Goal: Find specific page/section: Find specific page/section

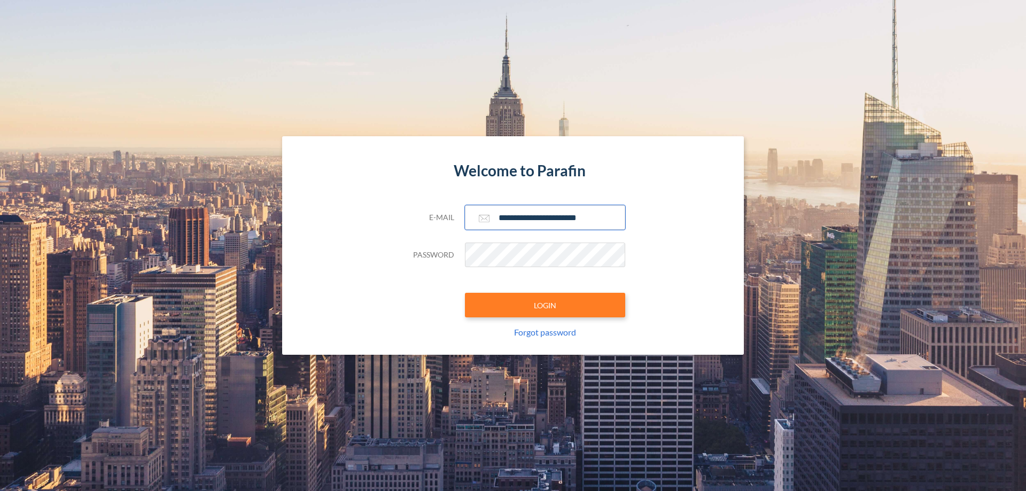
type input "**********"
click at [545, 305] on button "LOGIN" at bounding box center [545, 305] width 160 height 25
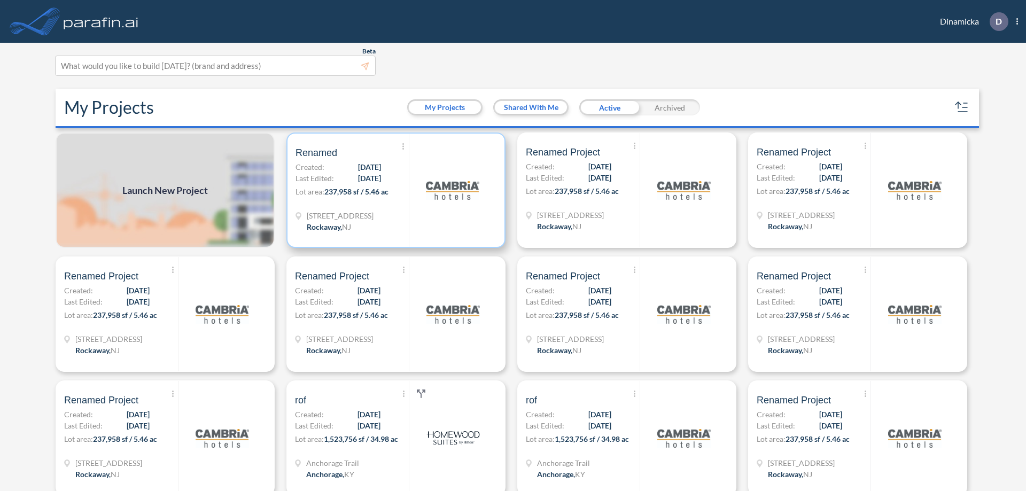
scroll to position [3, 0]
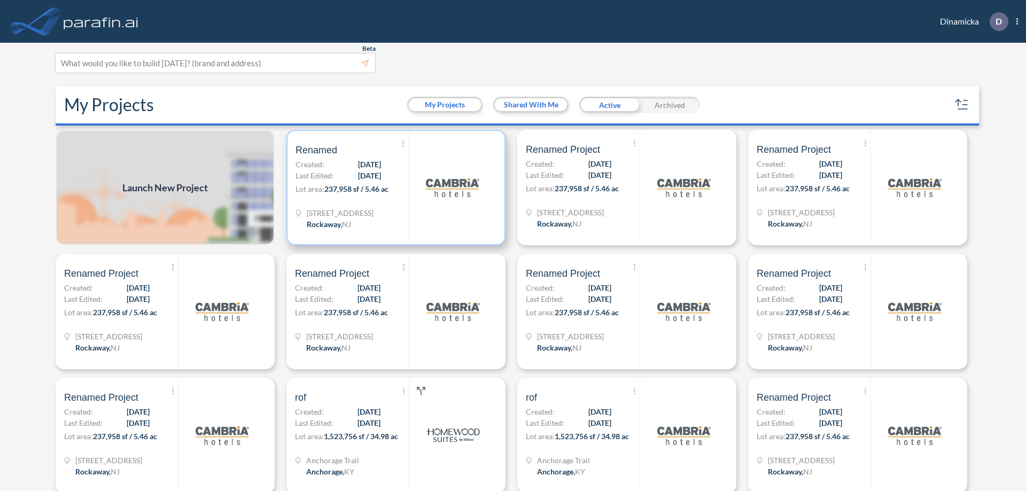
click at [394, 188] on p "Lot area: 237,958 sf / 5.46 ac" at bounding box center [352, 190] width 113 height 15
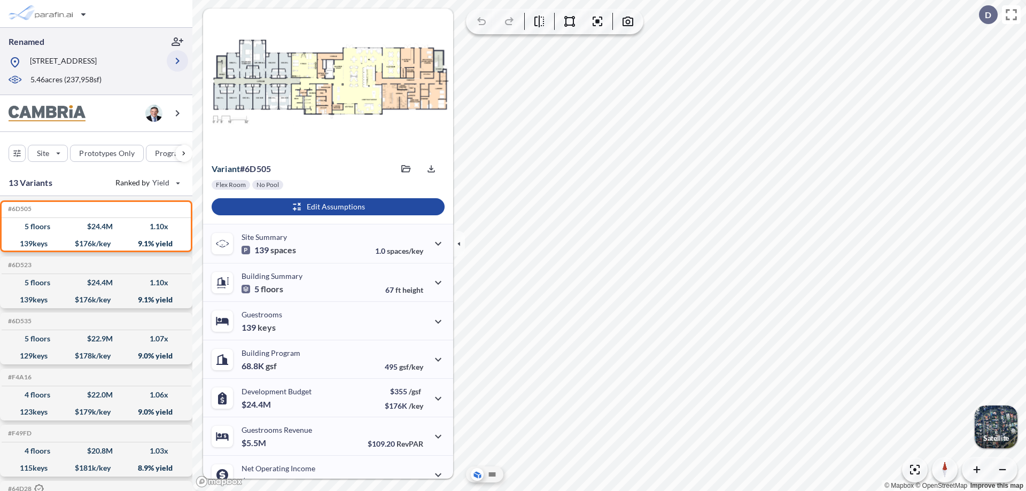
click at [177, 61] on icon "button" at bounding box center [177, 61] width 13 height 13
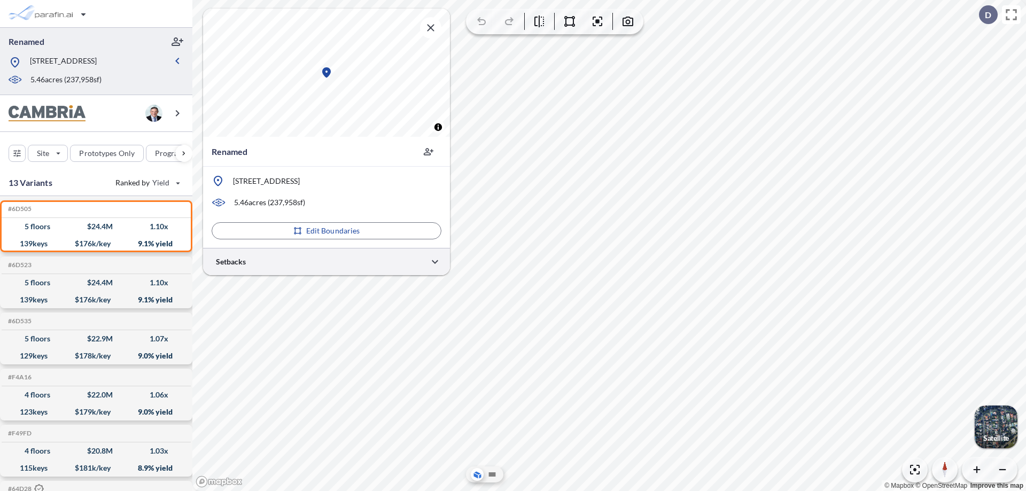
click at [327, 261] on div at bounding box center [326, 261] width 247 height 27
